Goal: Navigation & Orientation: Find specific page/section

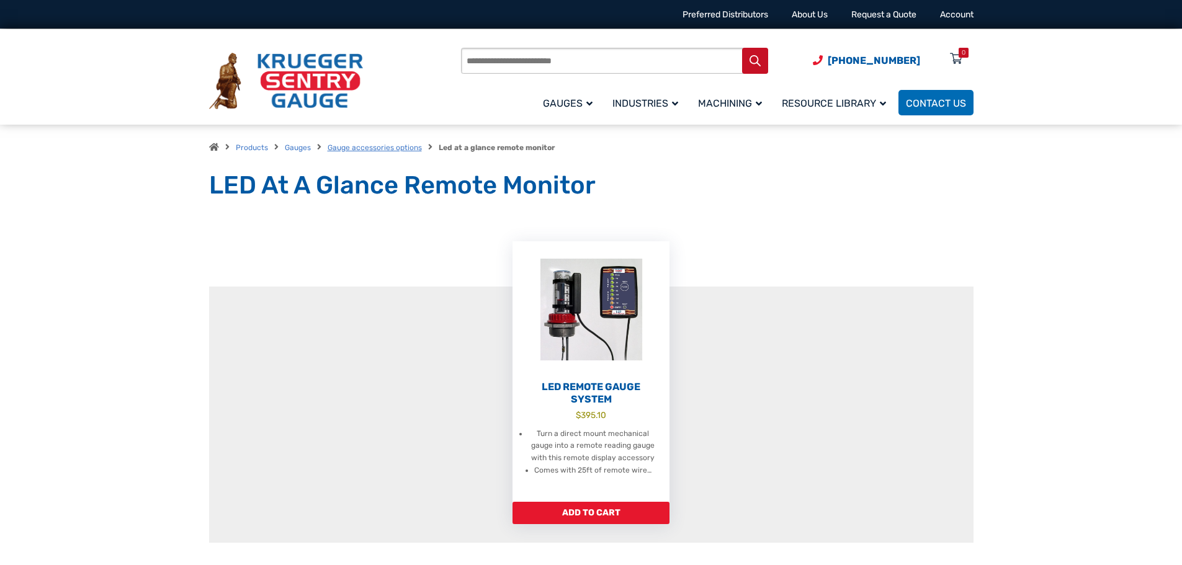
click at [394, 145] on link "Gauge accessories options" at bounding box center [375, 147] width 94 height 9
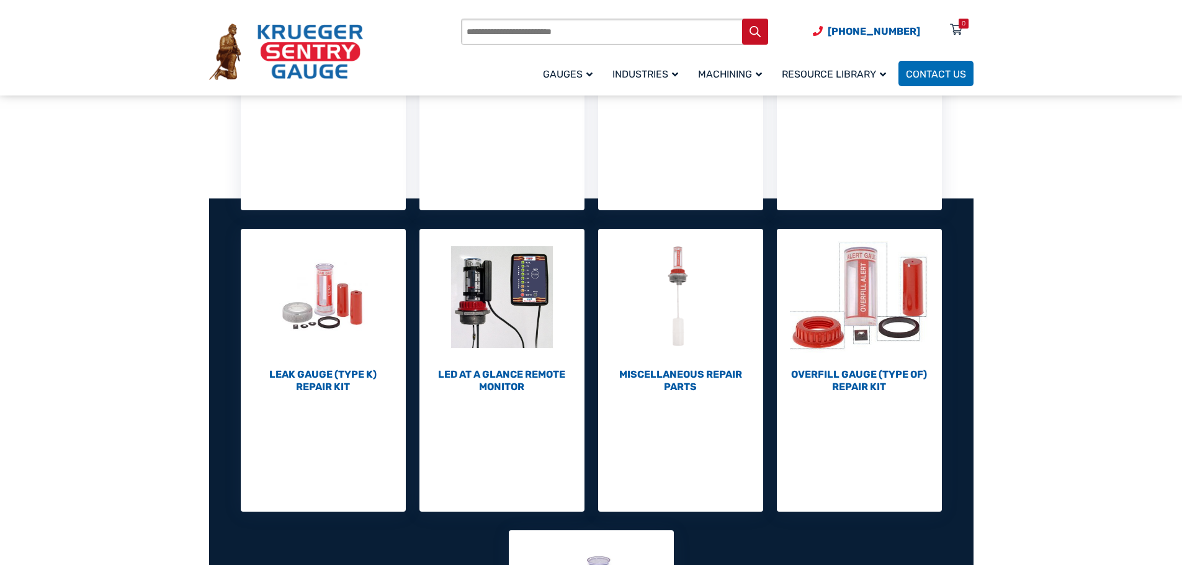
scroll to position [497, 0]
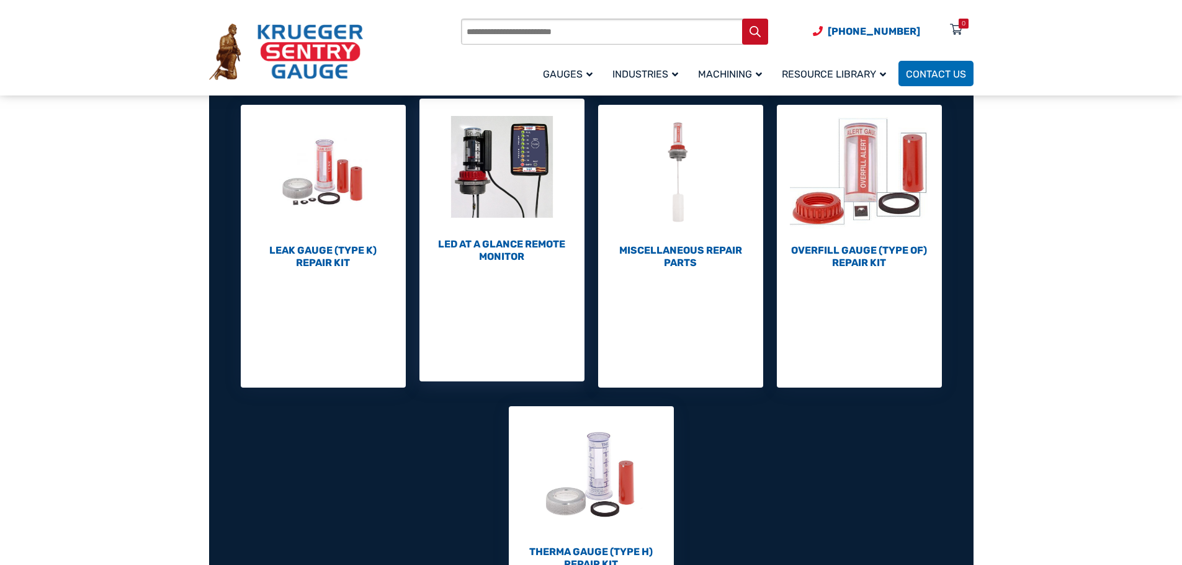
click at [503, 256] on h2 "LED At A Glance Remote Monitor (1)" at bounding box center [502, 250] width 165 height 25
